Goal: Task Accomplishment & Management: Manage account settings

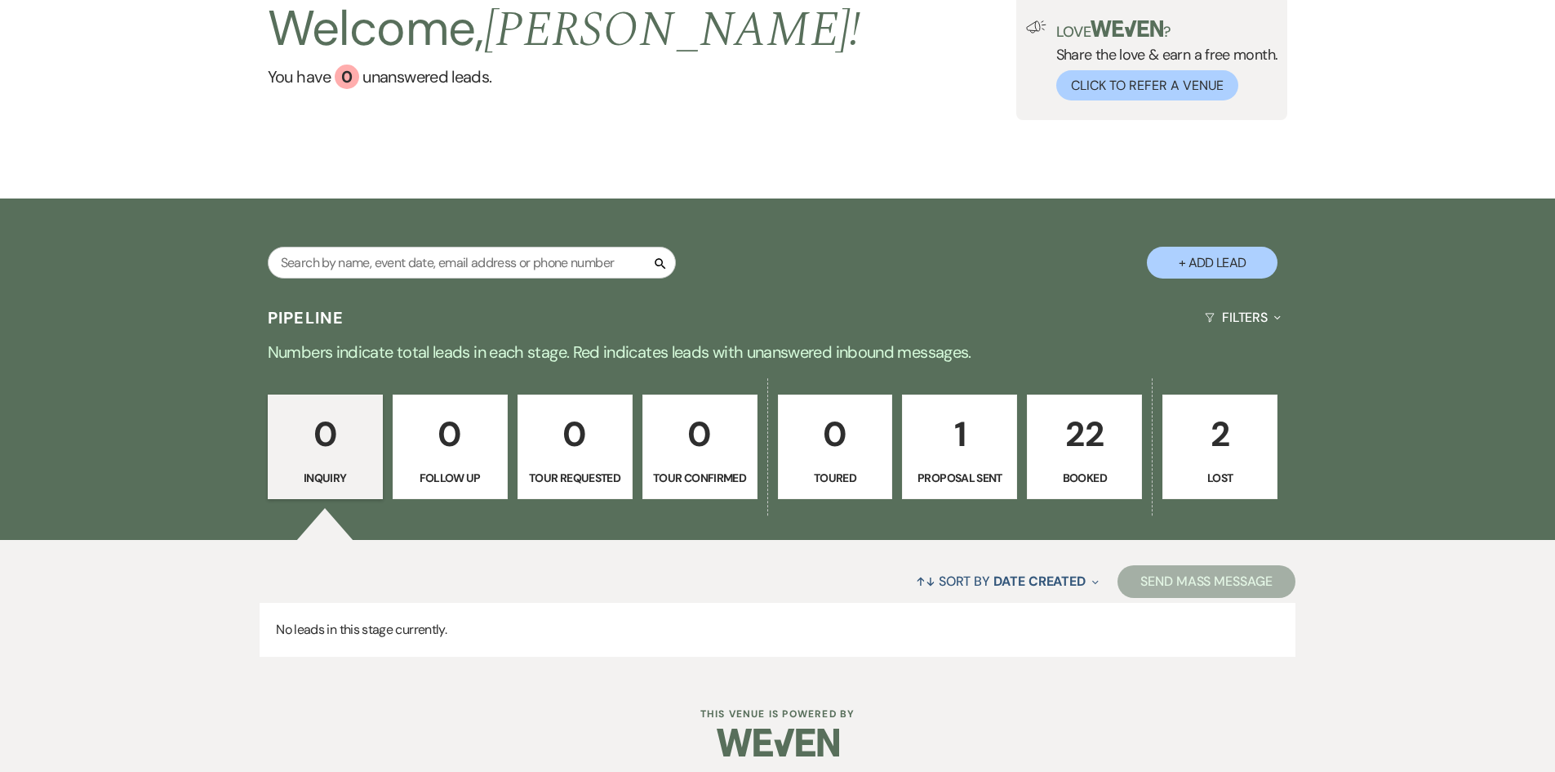
scroll to position [135, 0]
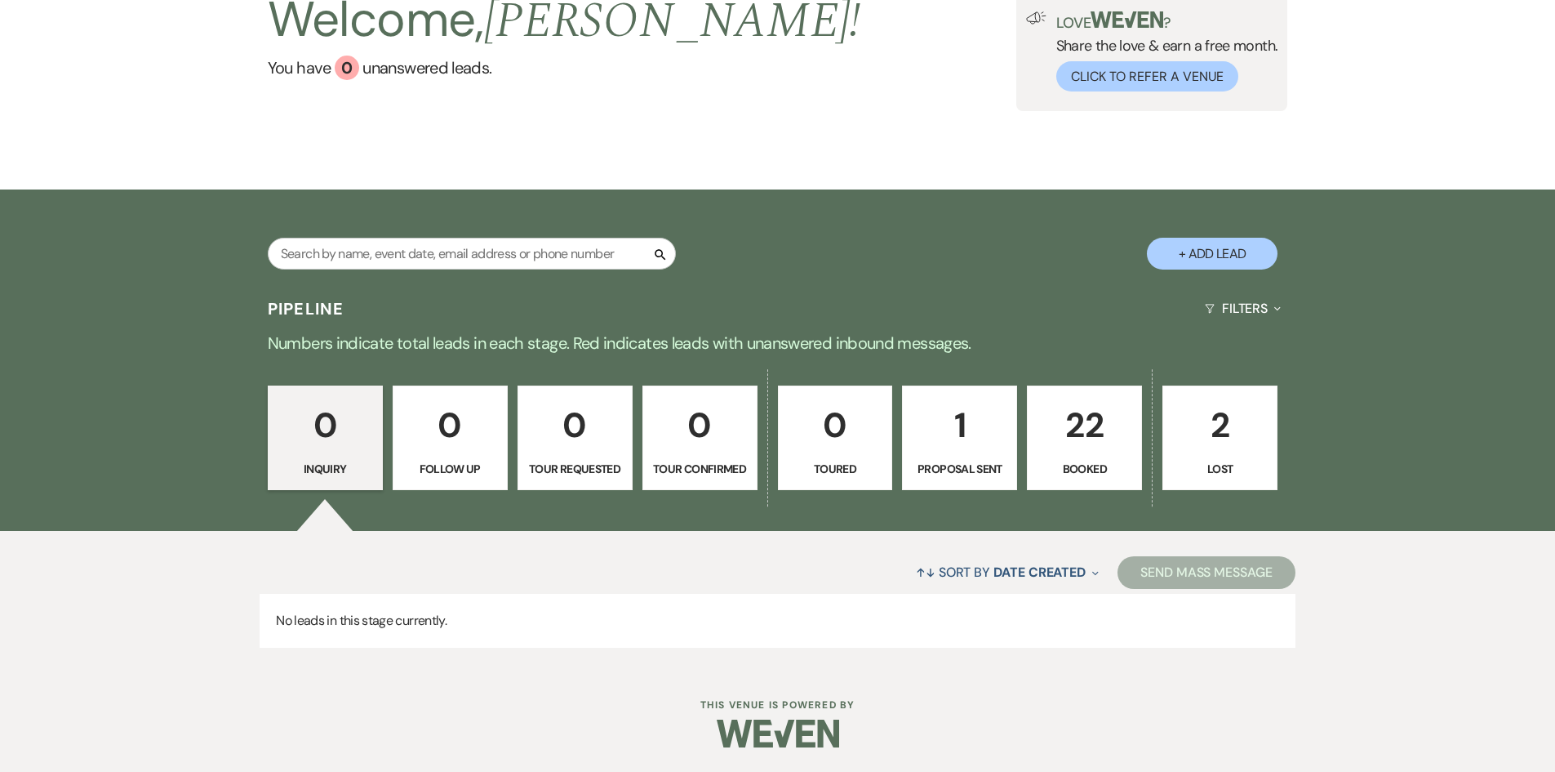
click at [1076, 430] on p "22" at bounding box center [1085, 425] width 94 height 55
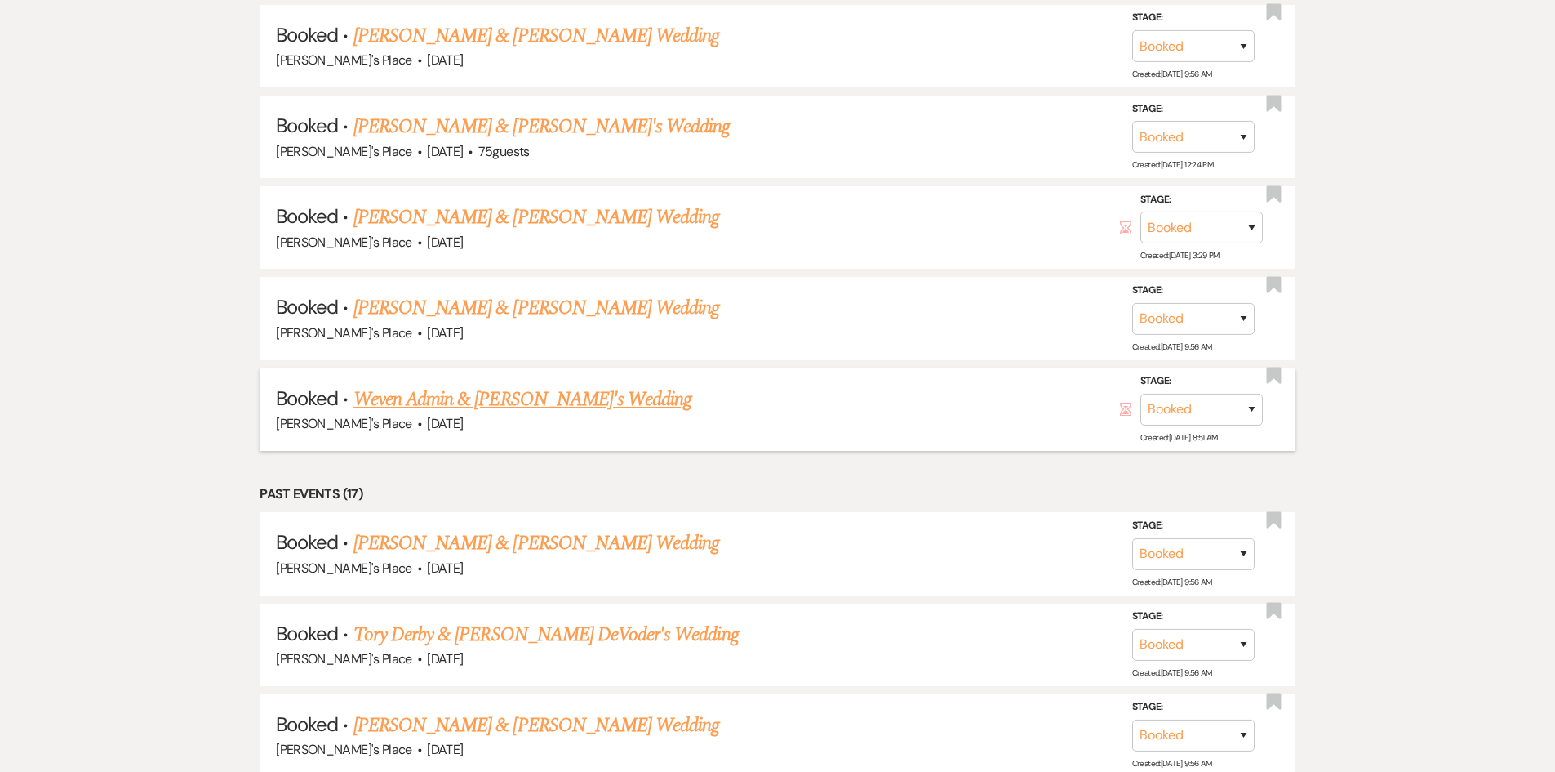
scroll to position [706, 0]
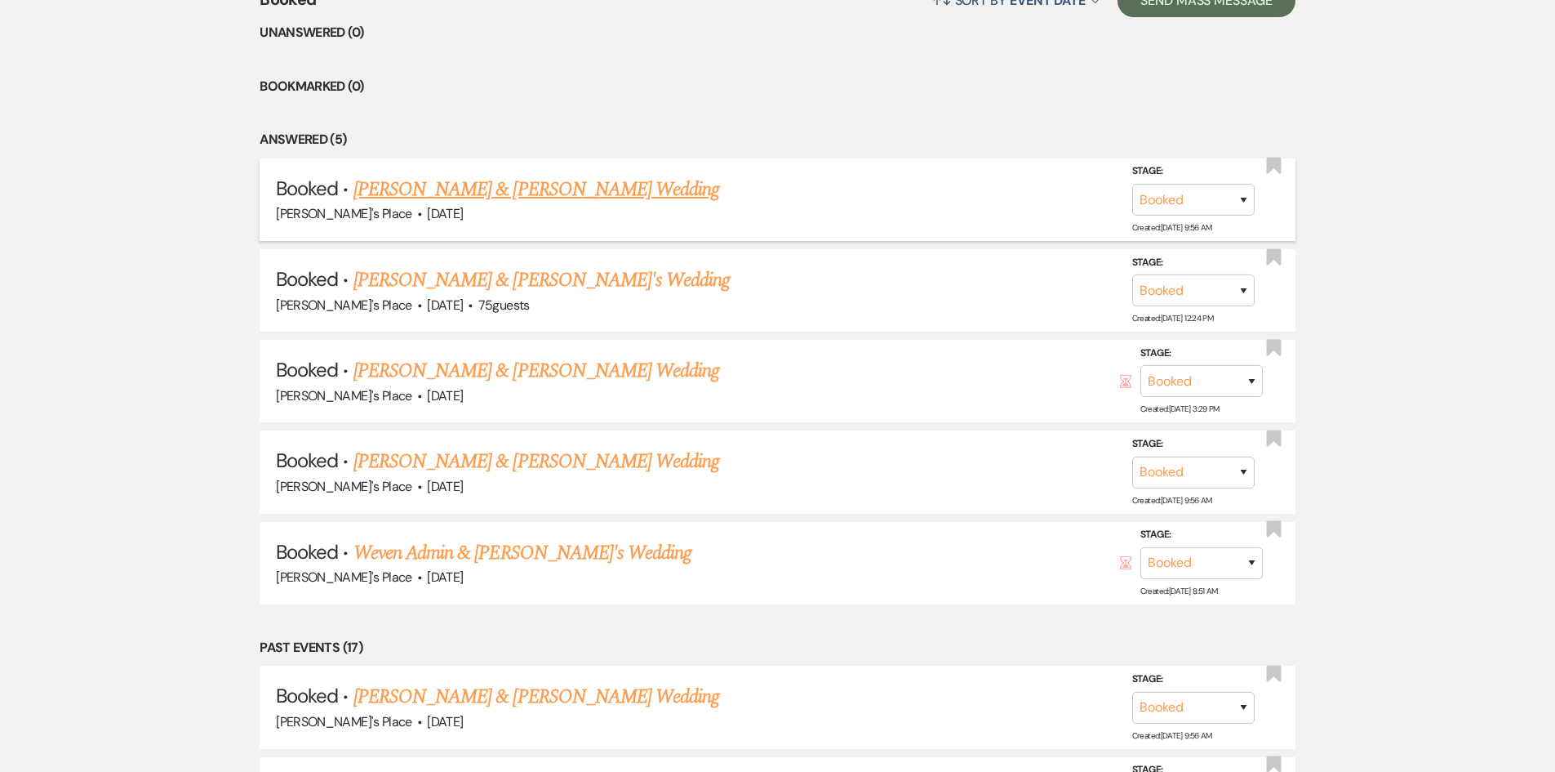
click at [438, 189] on link "[PERSON_NAME] & [PERSON_NAME] Wedding" at bounding box center [537, 189] width 366 height 29
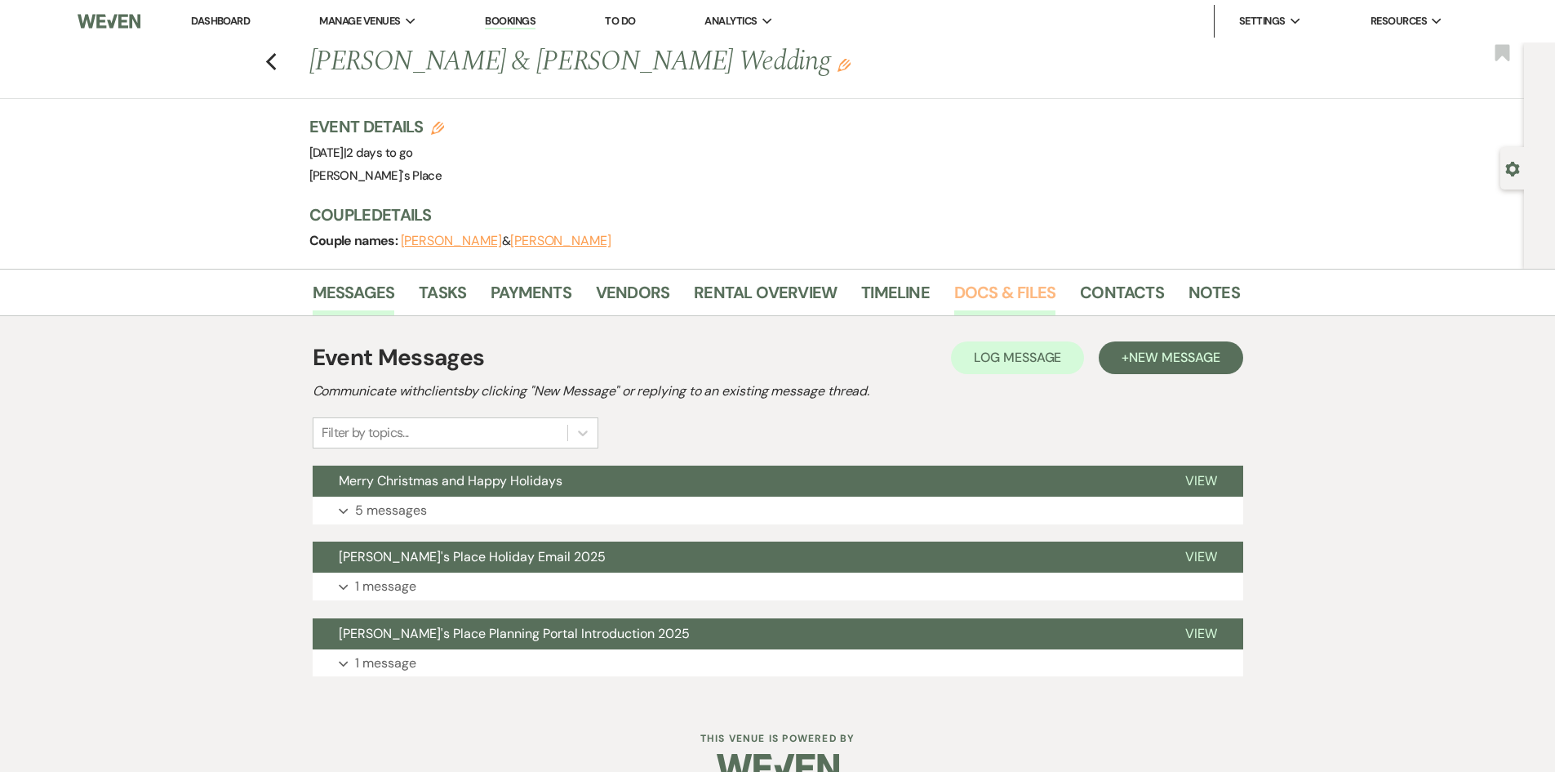
click at [1012, 288] on link "Docs & Files" at bounding box center [1005, 297] width 101 height 36
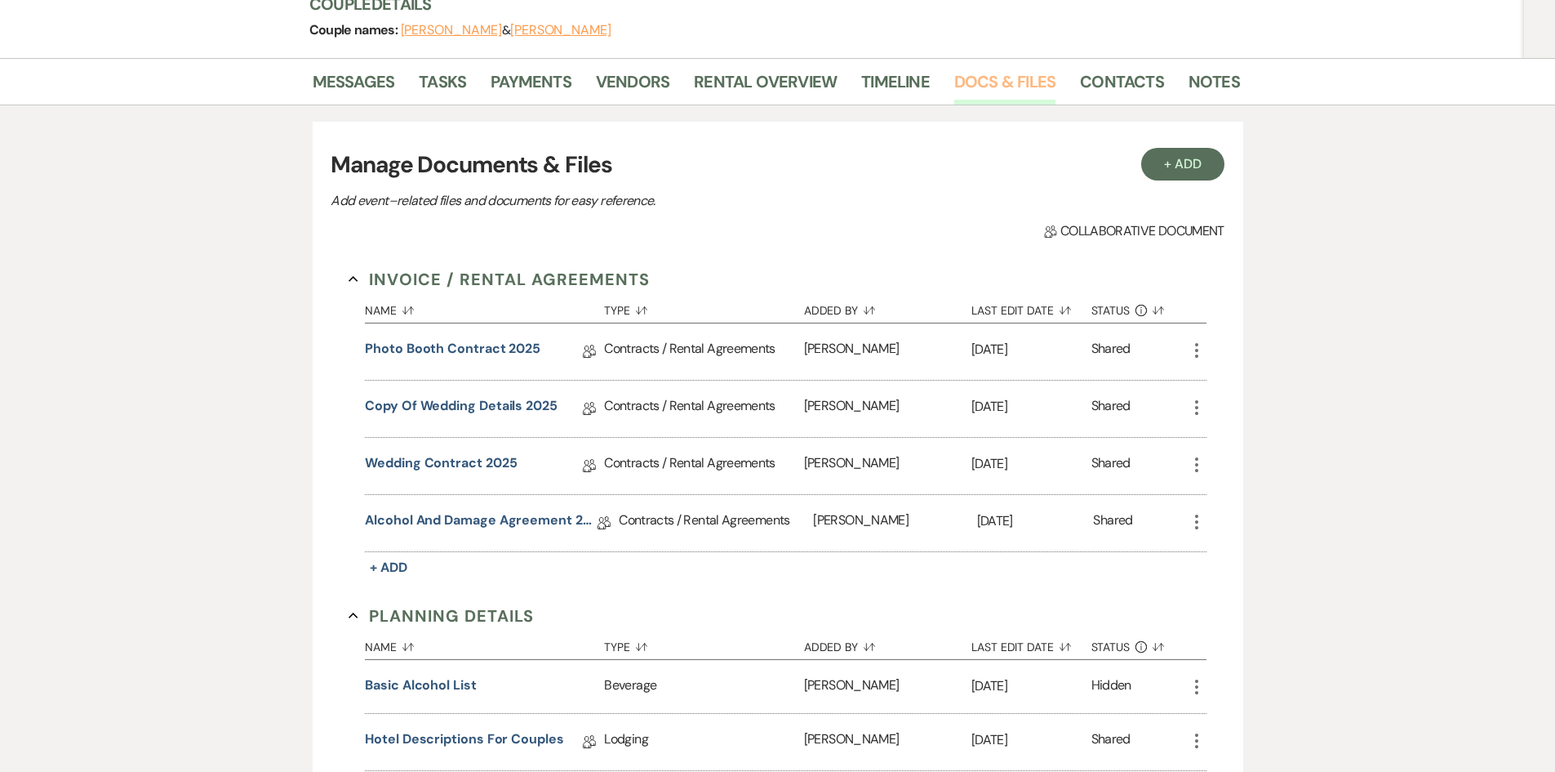
scroll to position [327, 0]
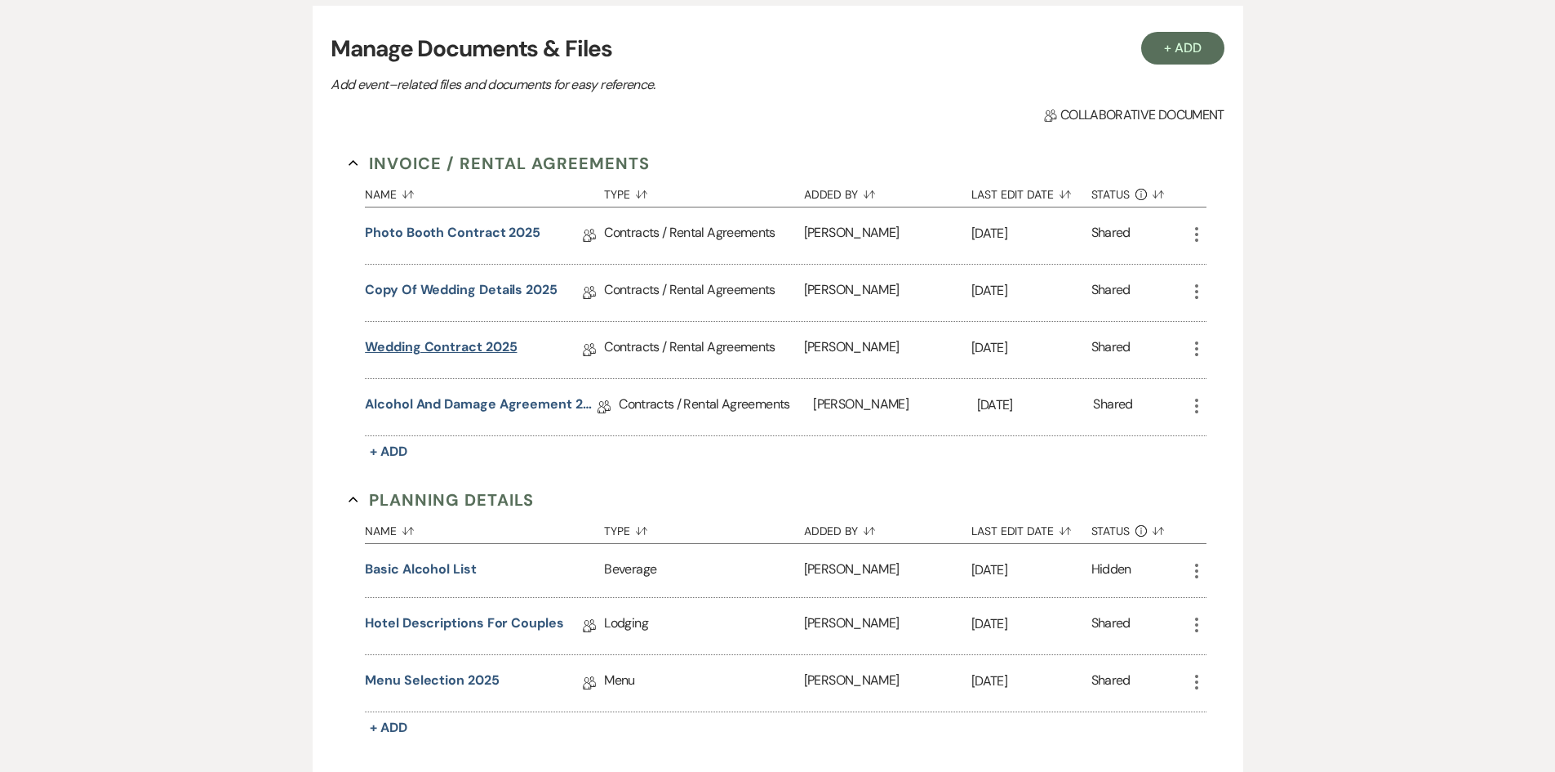
click at [449, 344] on link "Wedding Contract 2025" at bounding box center [441, 349] width 152 height 25
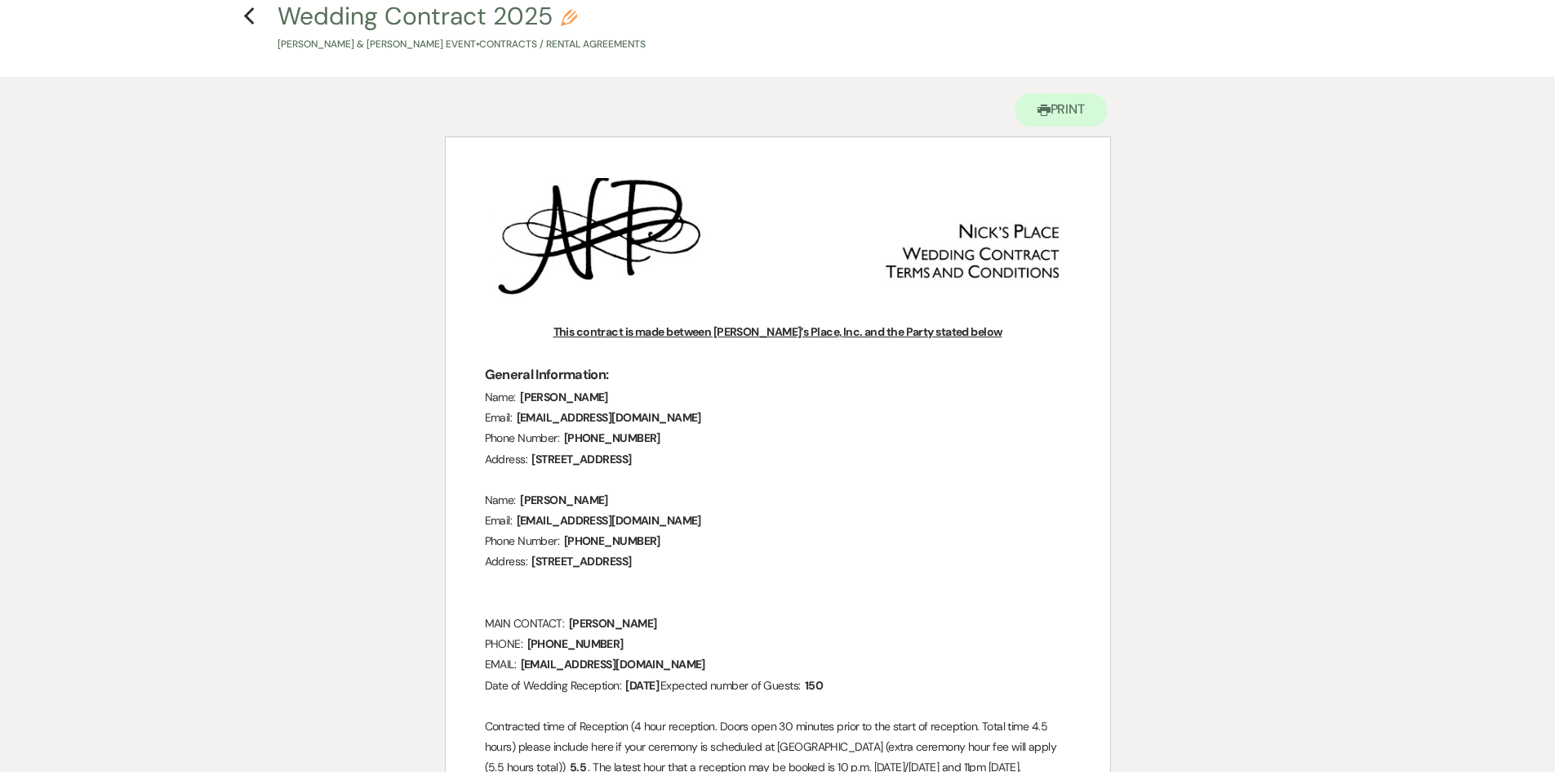
scroll to position [163, 0]
